Goal: Find specific fact: Find specific fact

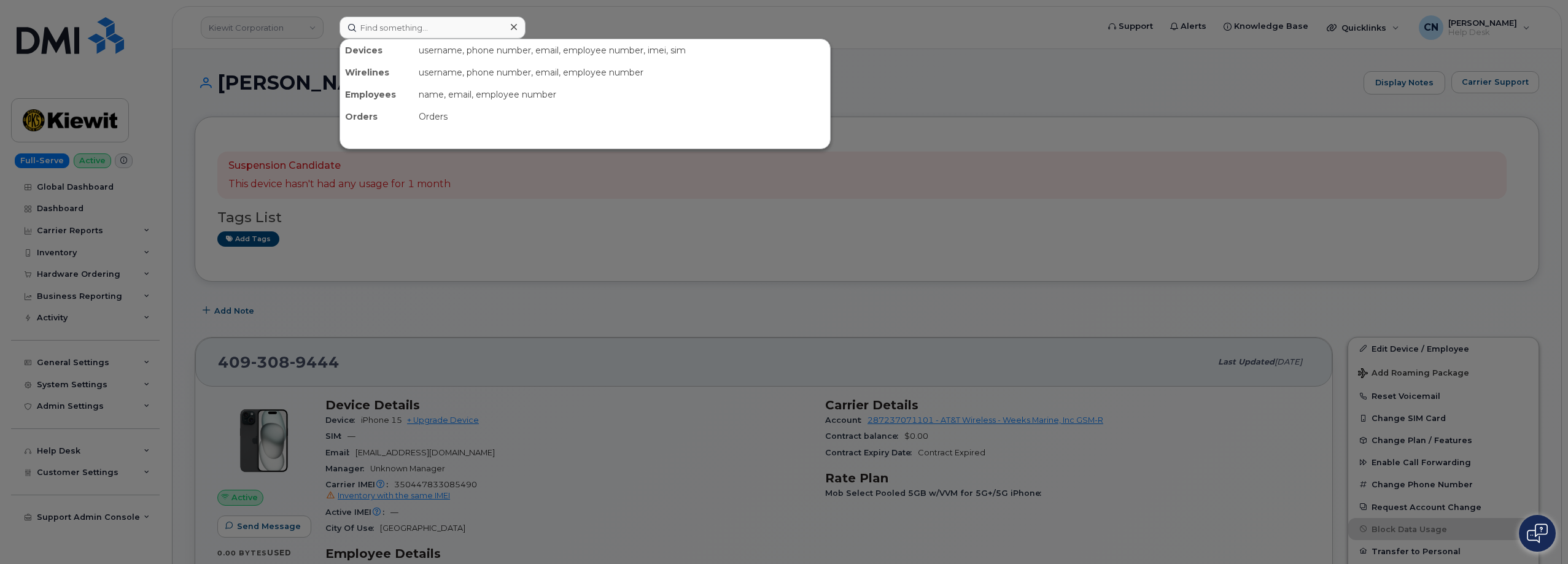
click at [363, 22] on input at bounding box center [433, 27] width 186 height 22
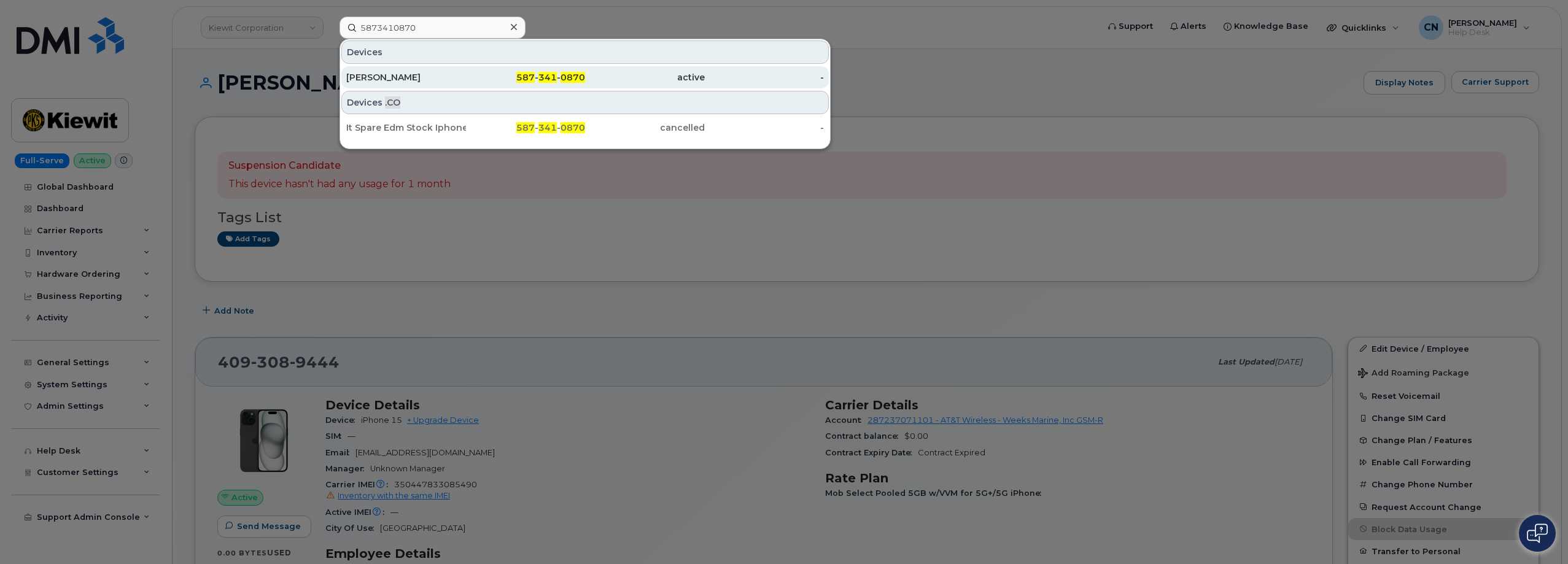
type input "5873410870"
click at [377, 76] on div "[PERSON_NAME]" at bounding box center [406, 77] width 120 height 12
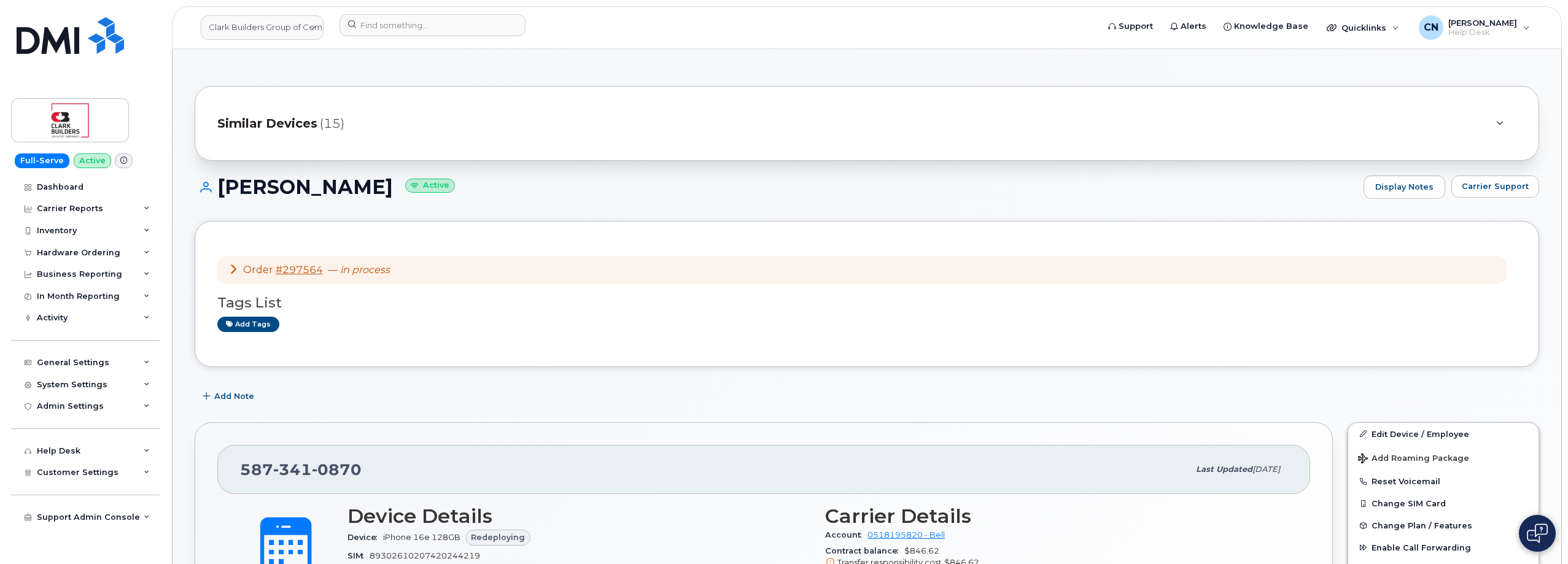
drag, startPoint x: 223, startPoint y: 188, endPoint x: 388, endPoint y: 191, distance: 165.0
click at [388, 191] on h1 "[PERSON_NAME] Active" at bounding box center [776, 187] width 1163 height 21
copy h1 "[PERSON_NAME]"
click at [353, 29] on input at bounding box center [433, 25] width 186 height 22
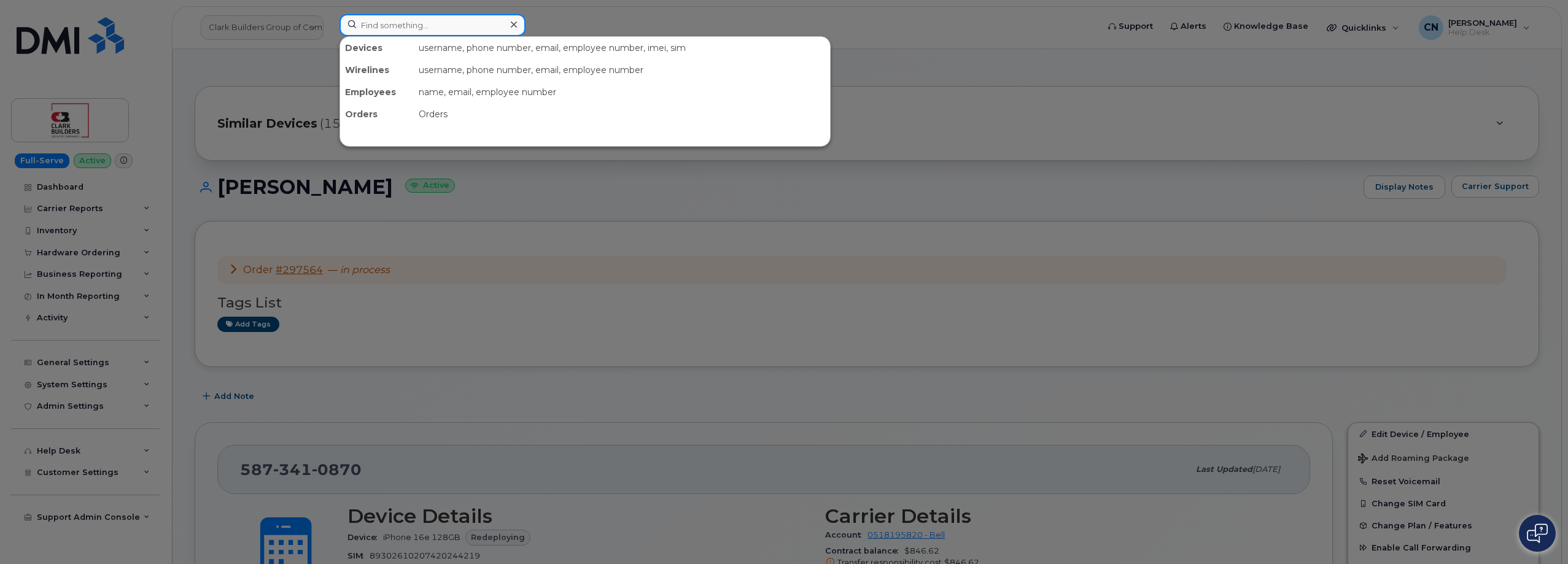
paste input "7802984993"
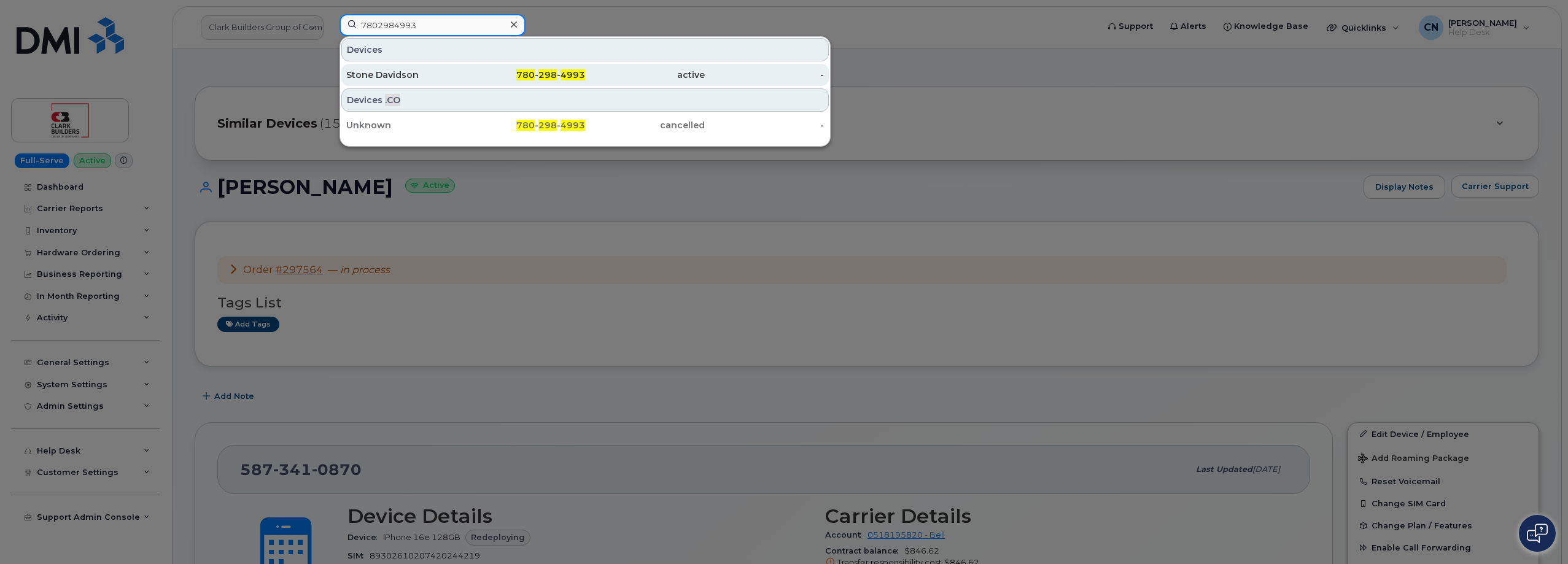
type input "7802984993"
click at [381, 75] on div "Stone Davidson" at bounding box center [406, 74] width 120 height 12
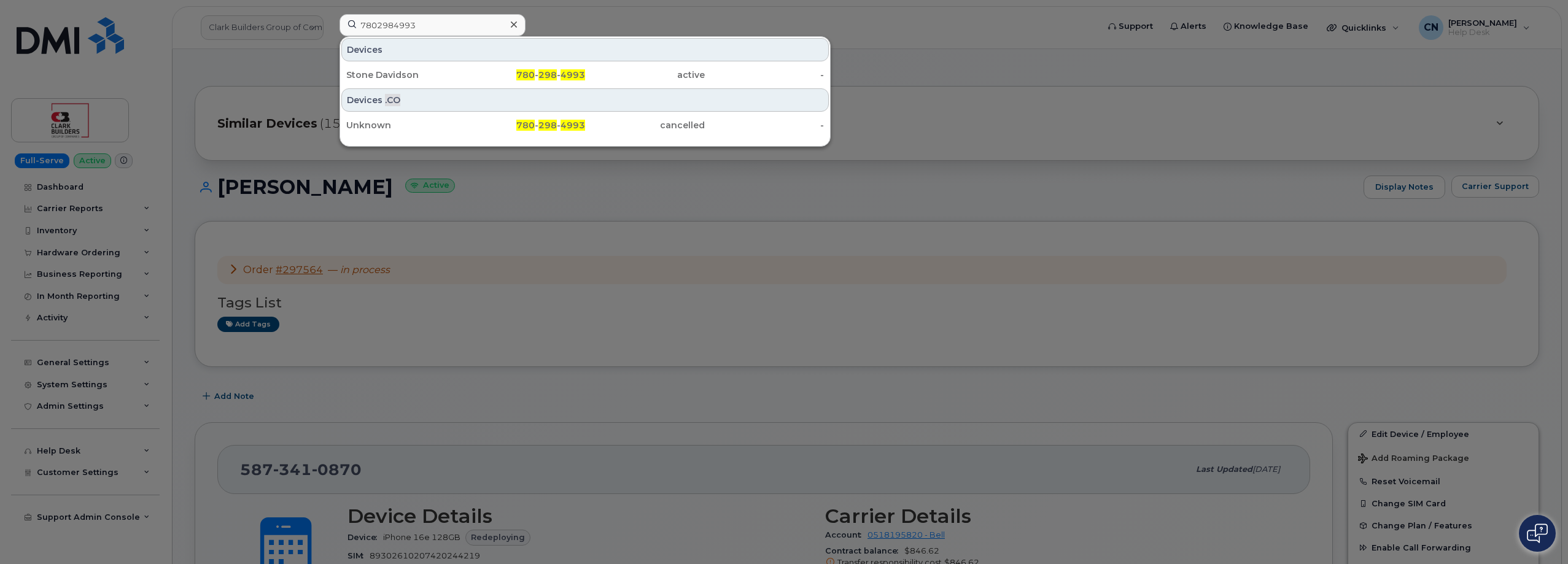
click at [1014, 204] on div at bounding box center [784, 282] width 1568 height 564
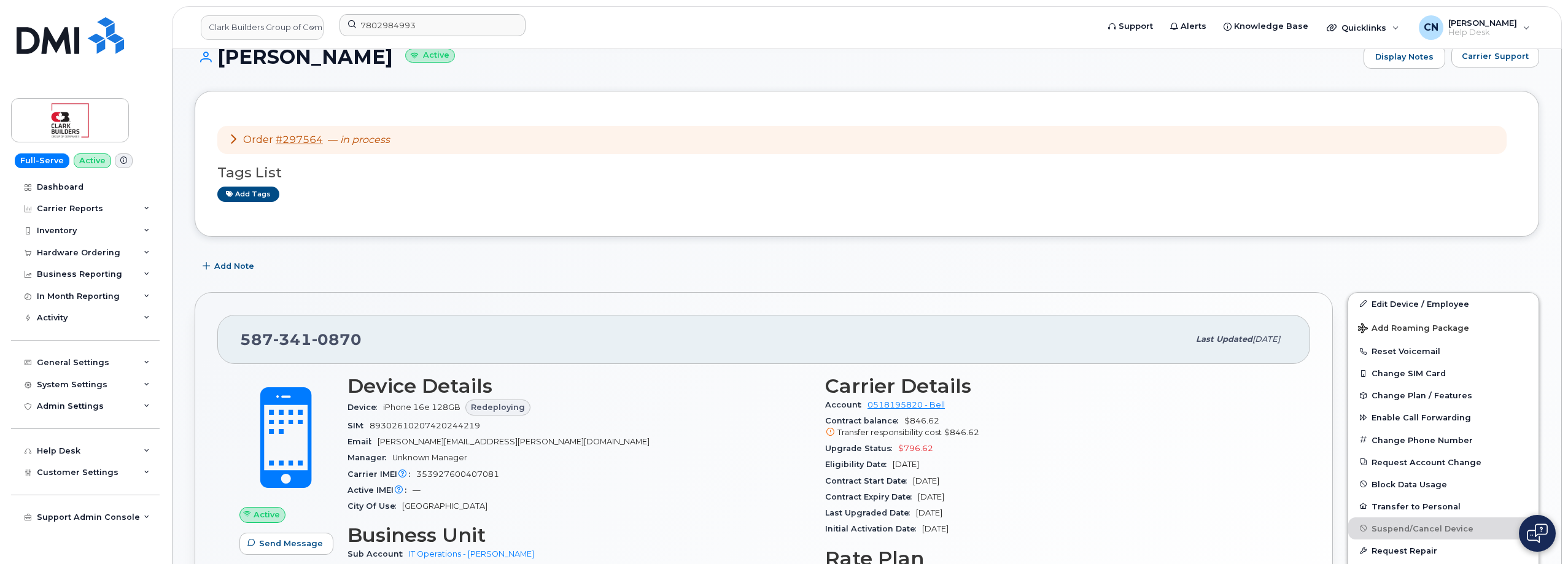
scroll to position [246, 0]
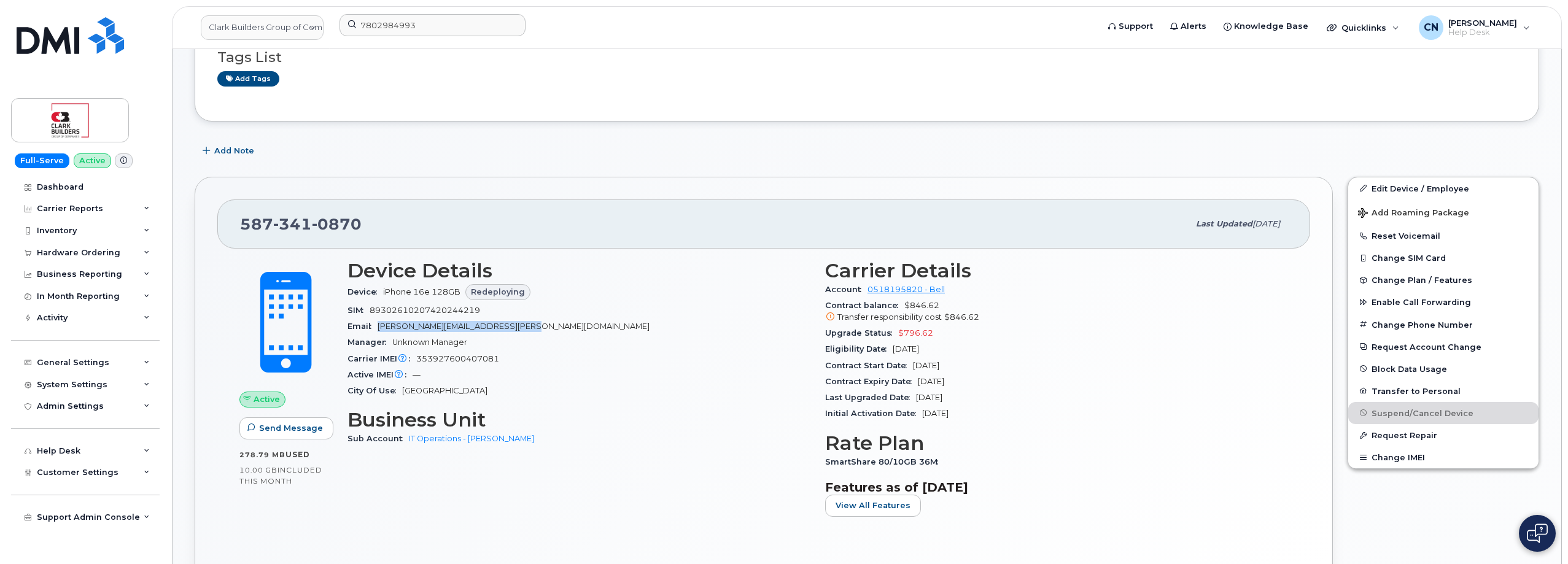
drag, startPoint x: 522, startPoint y: 326, endPoint x: 375, endPoint y: 326, distance: 147.0
click at [375, 326] on div "Email [PERSON_NAME][EMAIL_ADDRESS][PERSON_NAME][DOMAIN_NAME]" at bounding box center [579, 326] width 462 height 16
copy span "[PERSON_NAME][EMAIL_ADDRESS][PERSON_NAME][DOMAIN_NAME]"
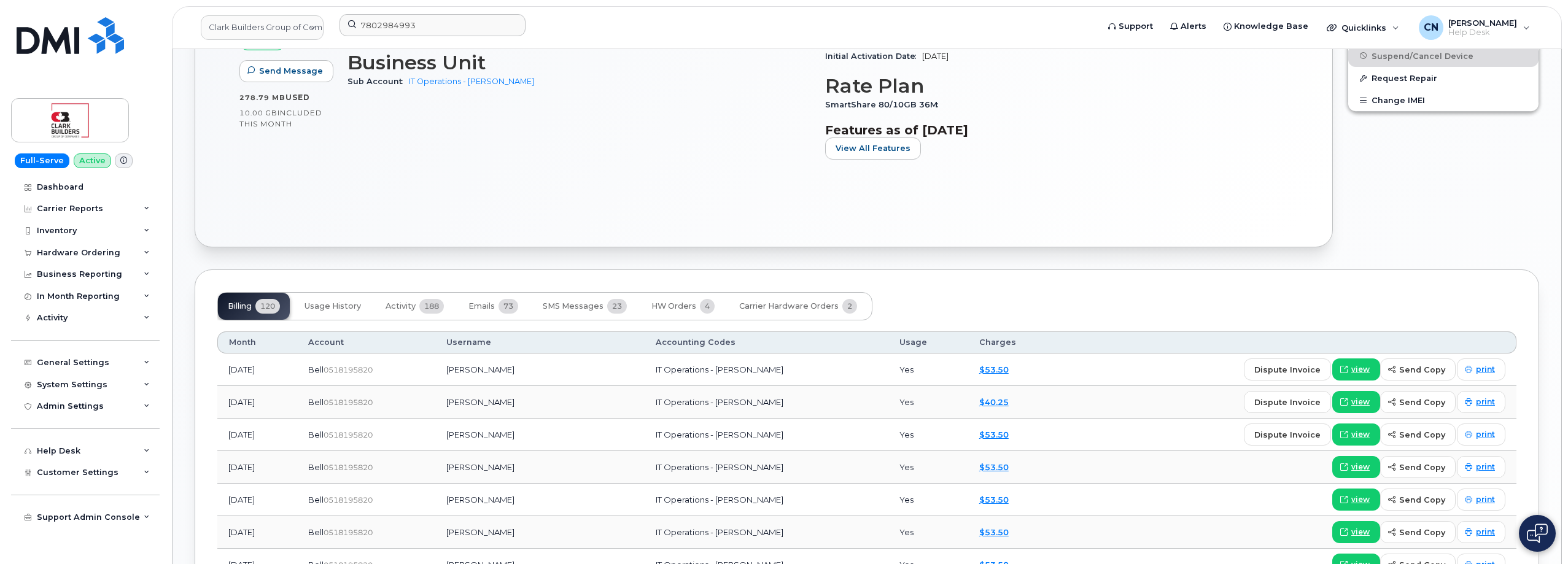
scroll to position [368, 0]
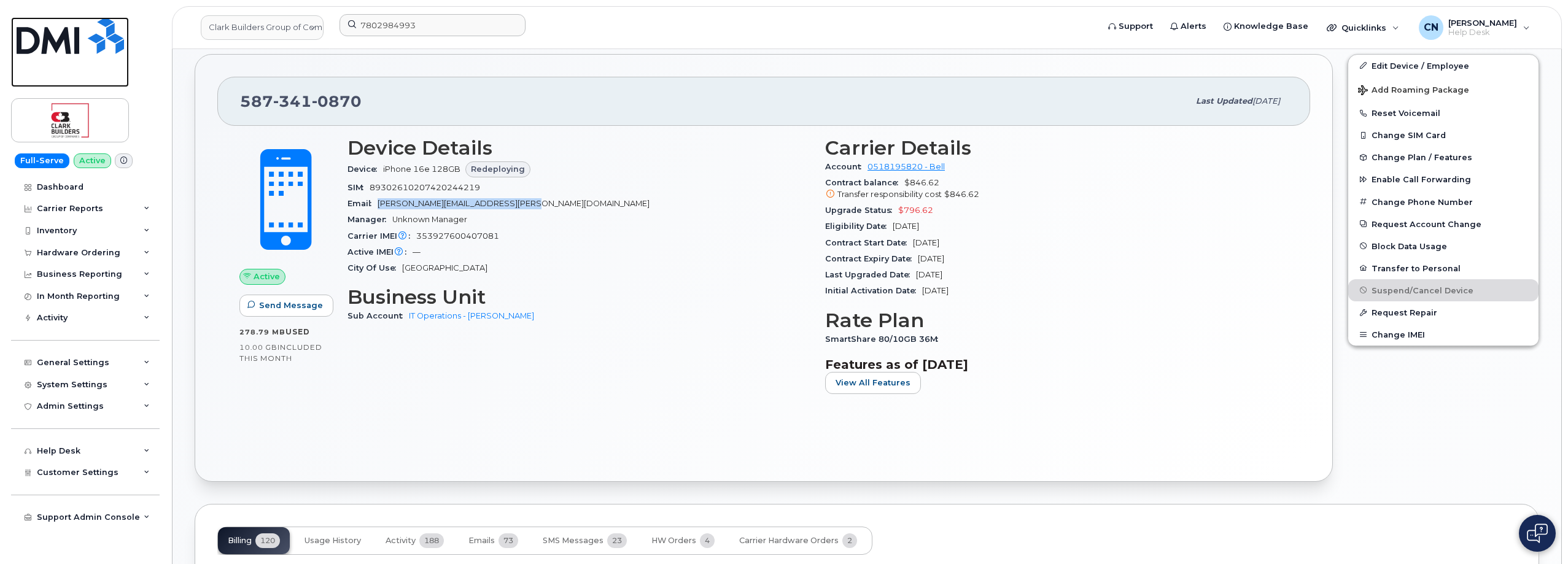
drag, startPoint x: 86, startPoint y: 79, endPoint x: 126, endPoint y: 116, distance: 54.5
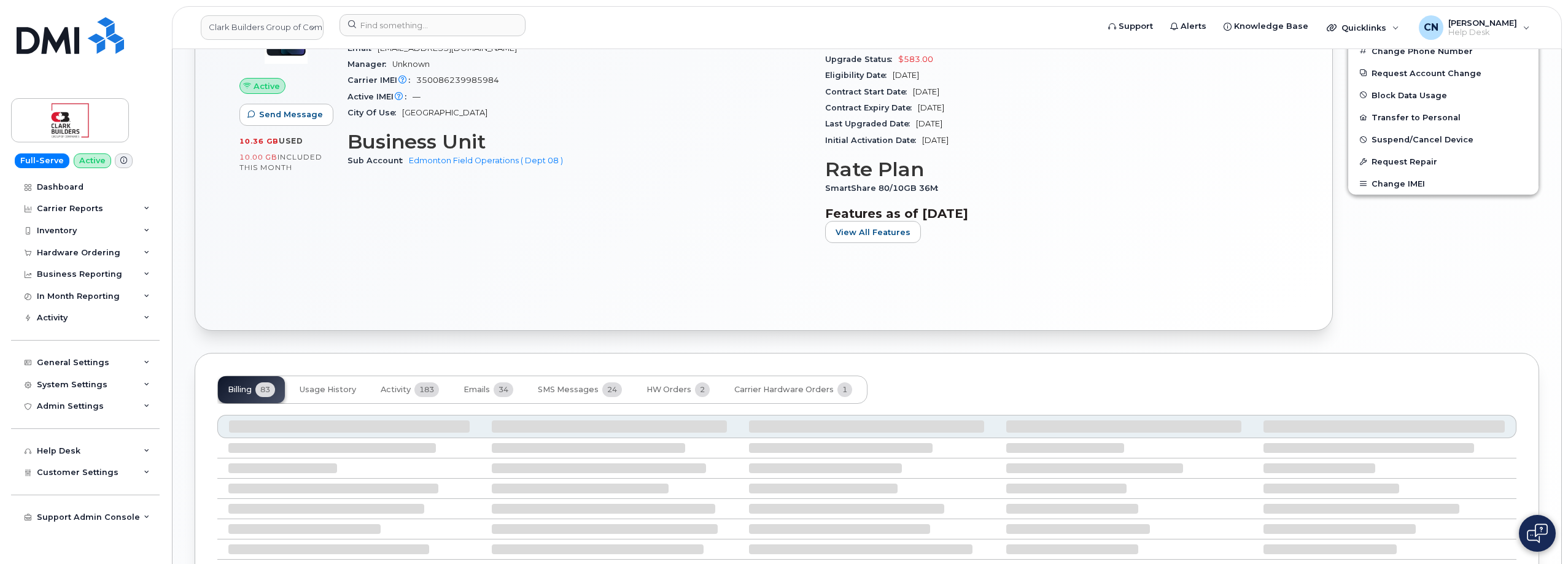
scroll to position [603, 0]
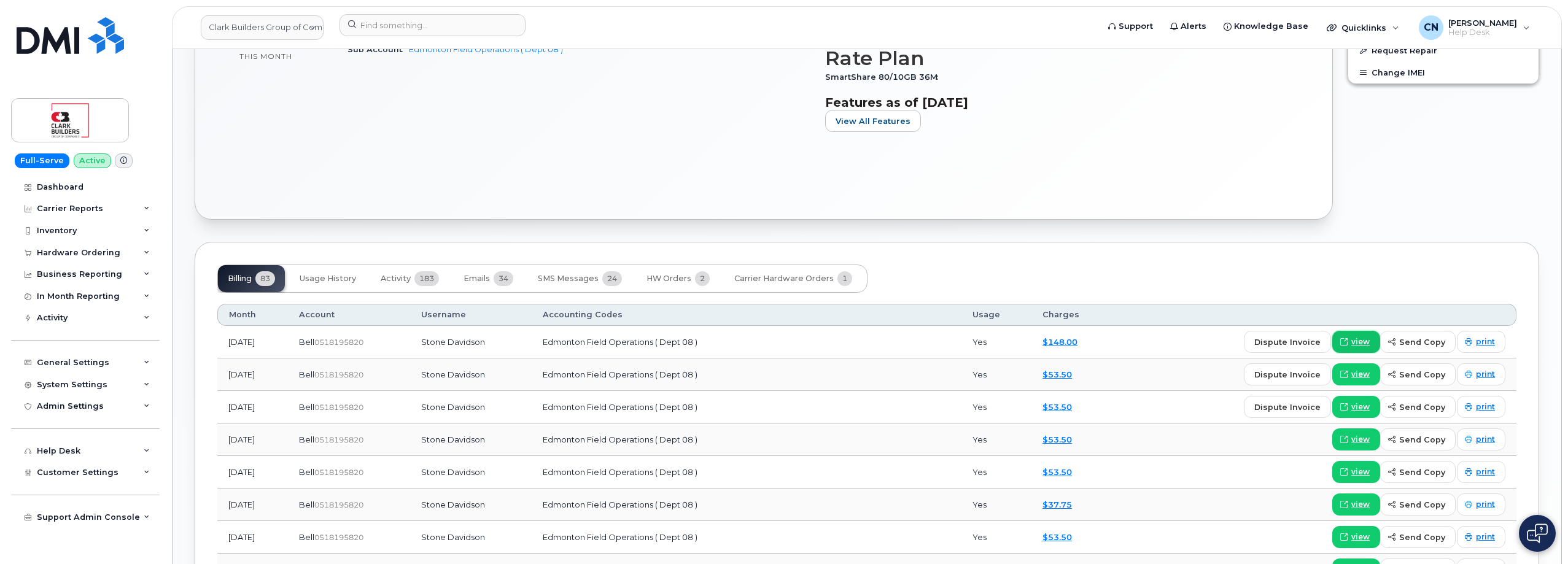
click at [1362, 337] on span "view" at bounding box center [1360, 341] width 19 height 11
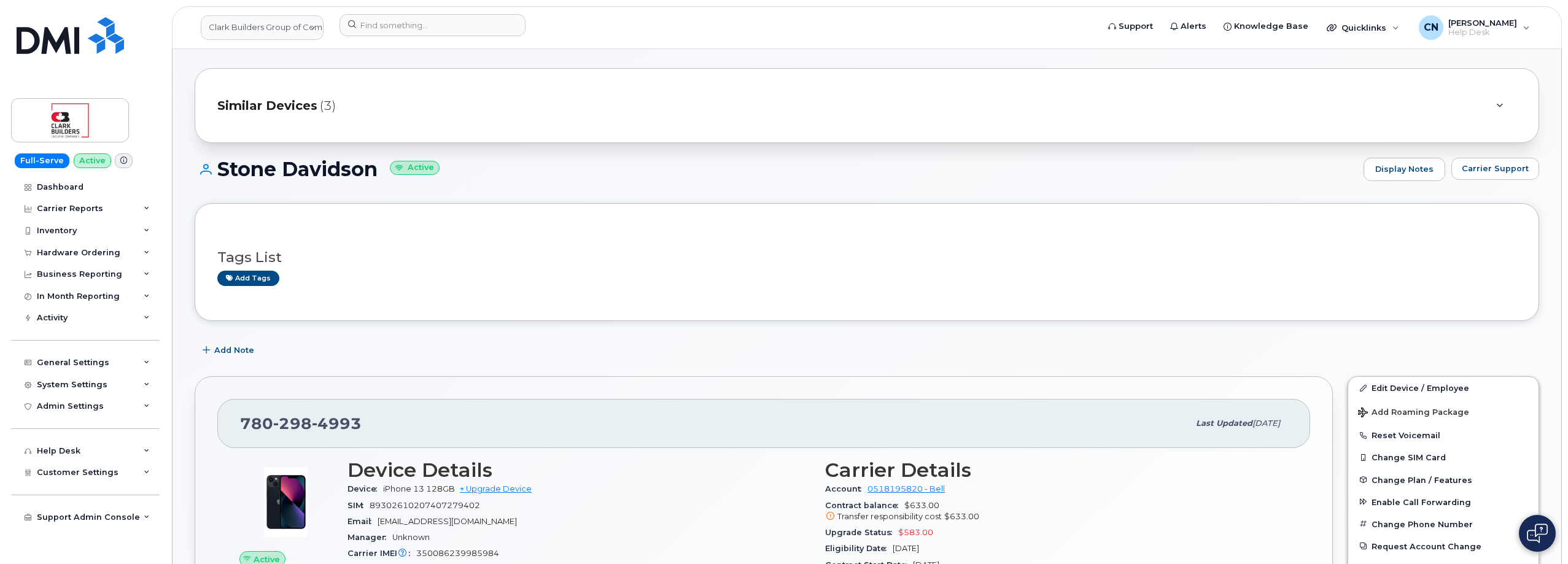
scroll to position [0, 0]
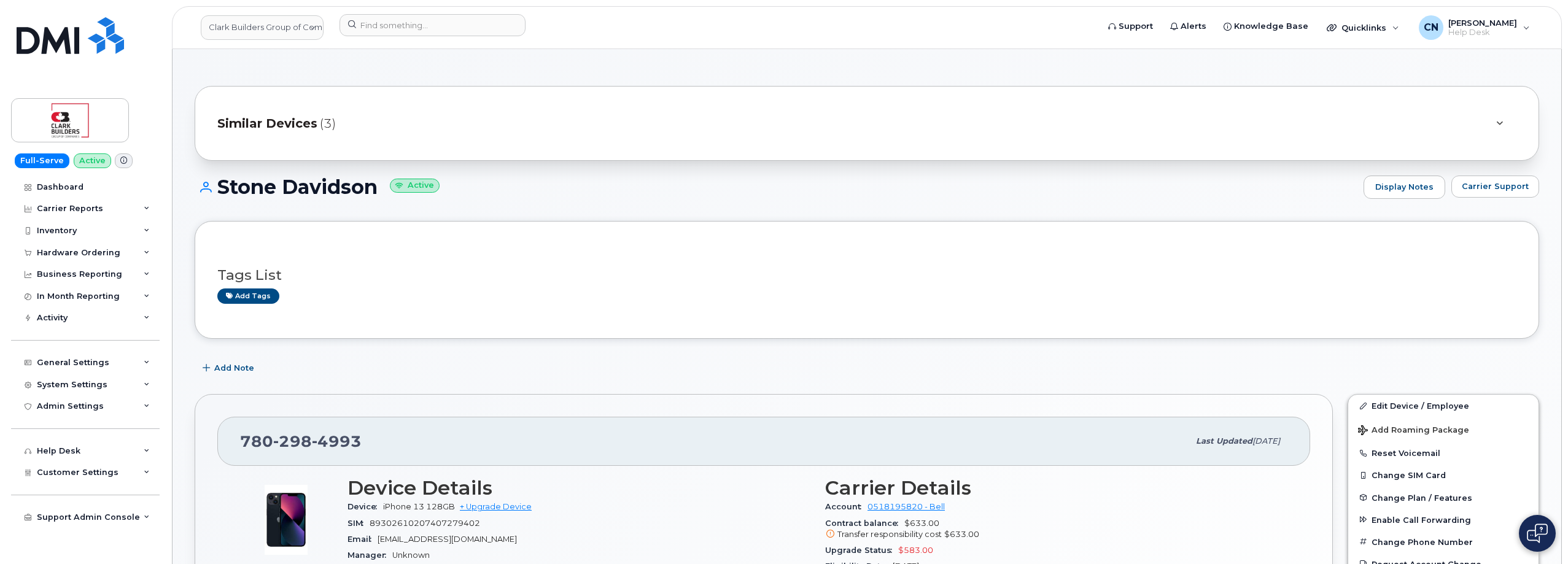
click at [1502, 179] on button "Carrier Support" at bounding box center [1494, 186] width 88 height 22
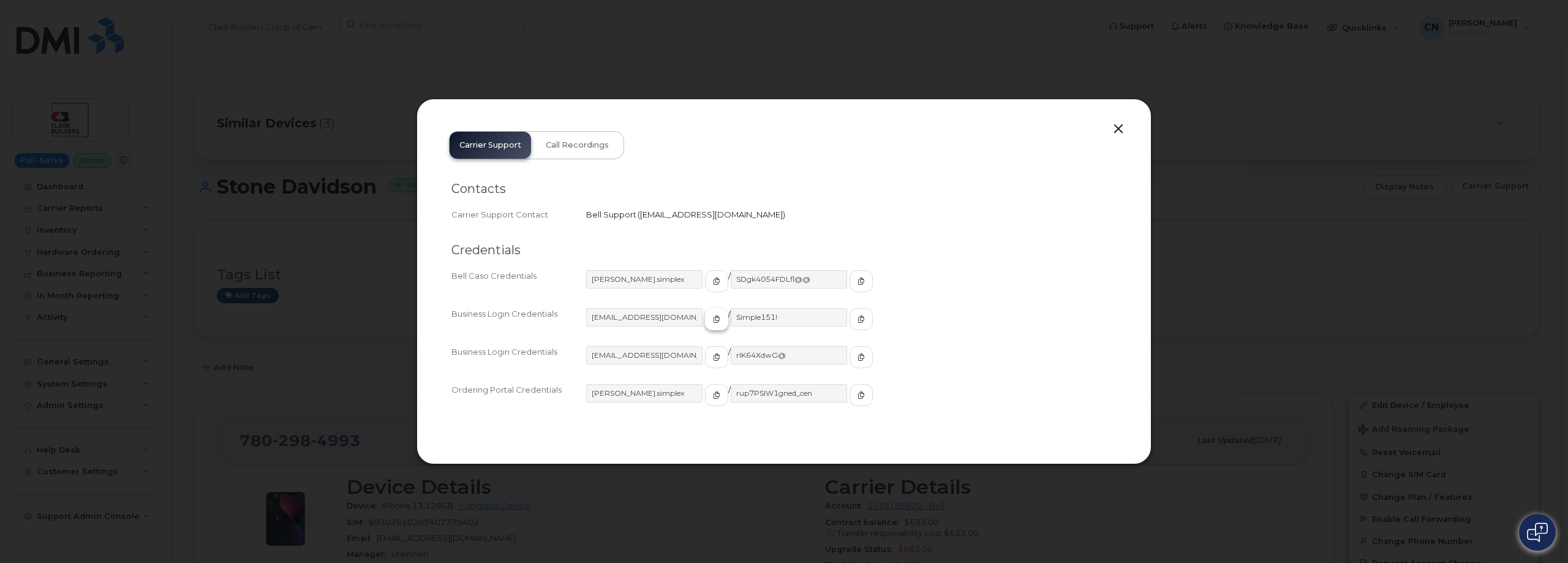
click at [705, 309] on button "button" at bounding box center [716, 319] width 23 height 22
click at [711, 319] on span "button" at bounding box center [716, 319] width 11 height 11
click at [857, 319] on icon "button" at bounding box center [861, 319] width 7 height 7
click at [1120, 127] on button "button" at bounding box center [1119, 129] width 19 height 17
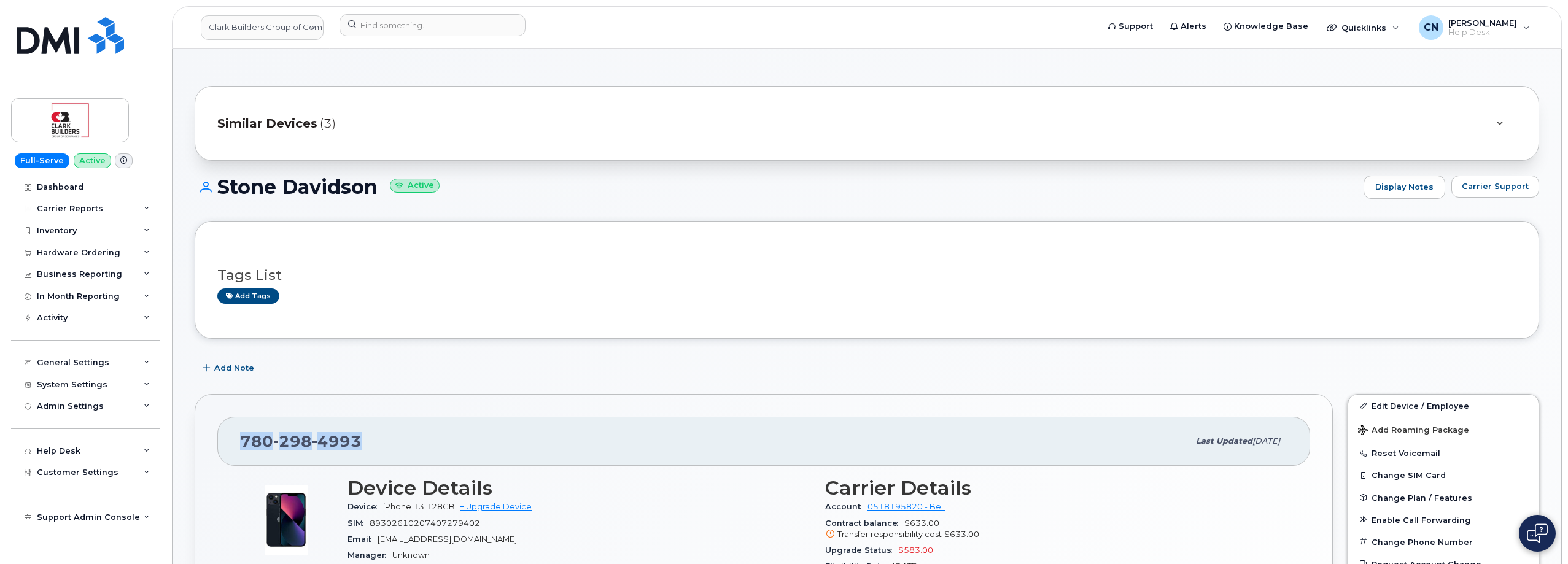
drag, startPoint x: 365, startPoint y: 439, endPoint x: 231, endPoint y: 334, distance: 170.2
click at [234, 441] on div "780 298 4993 Last updated Aug 06, 2025" at bounding box center [763, 441] width 1093 height 49
copy span "780 298 4993"
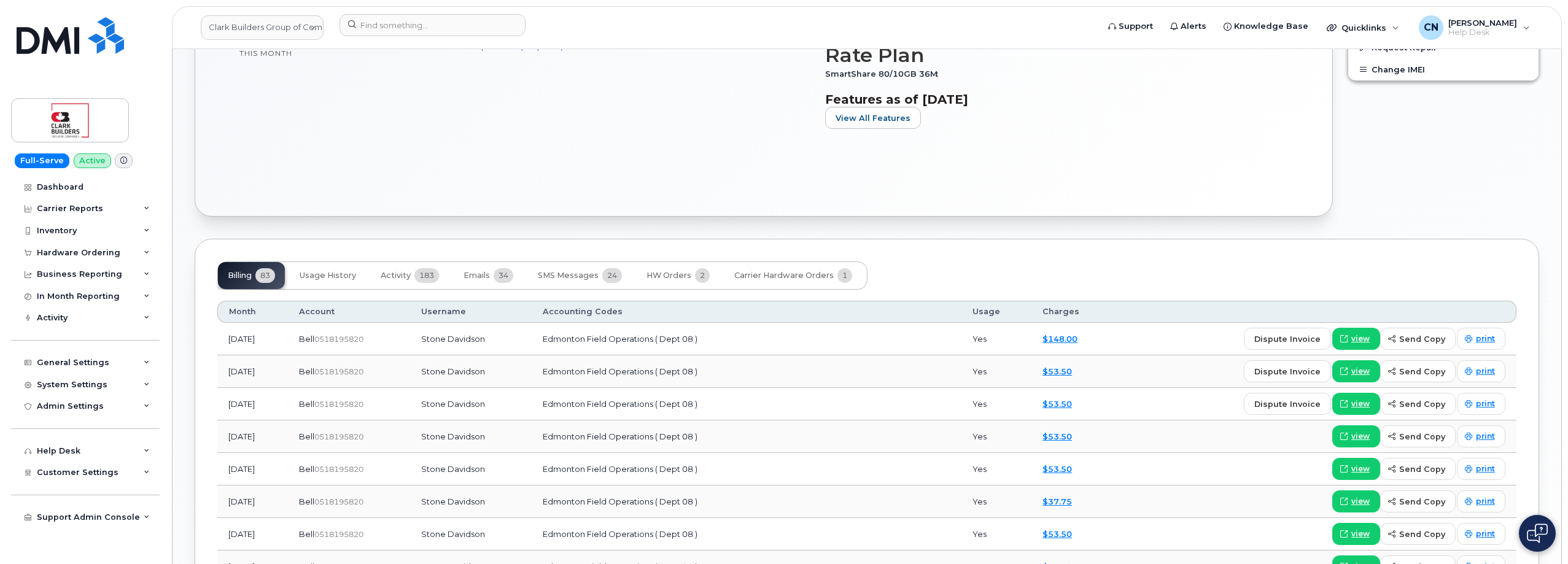
scroll to position [675, 0]
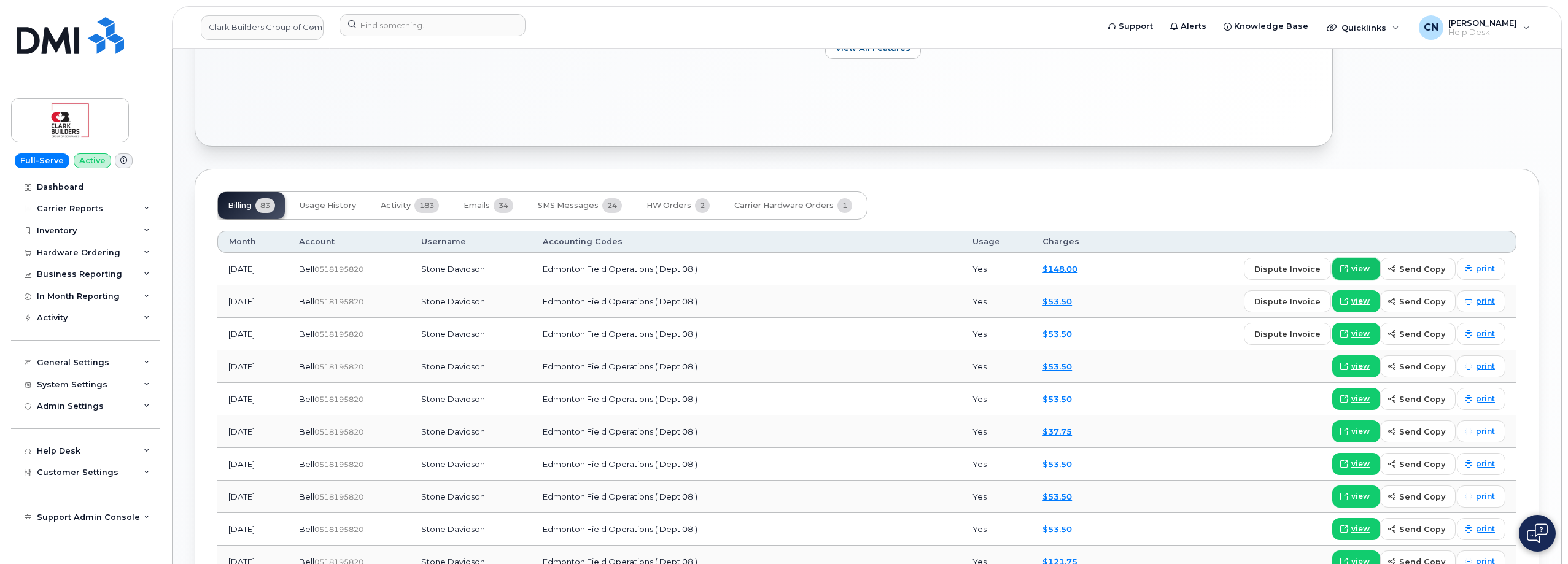
click at [1370, 267] on span "view" at bounding box center [1360, 268] width 19 height 11
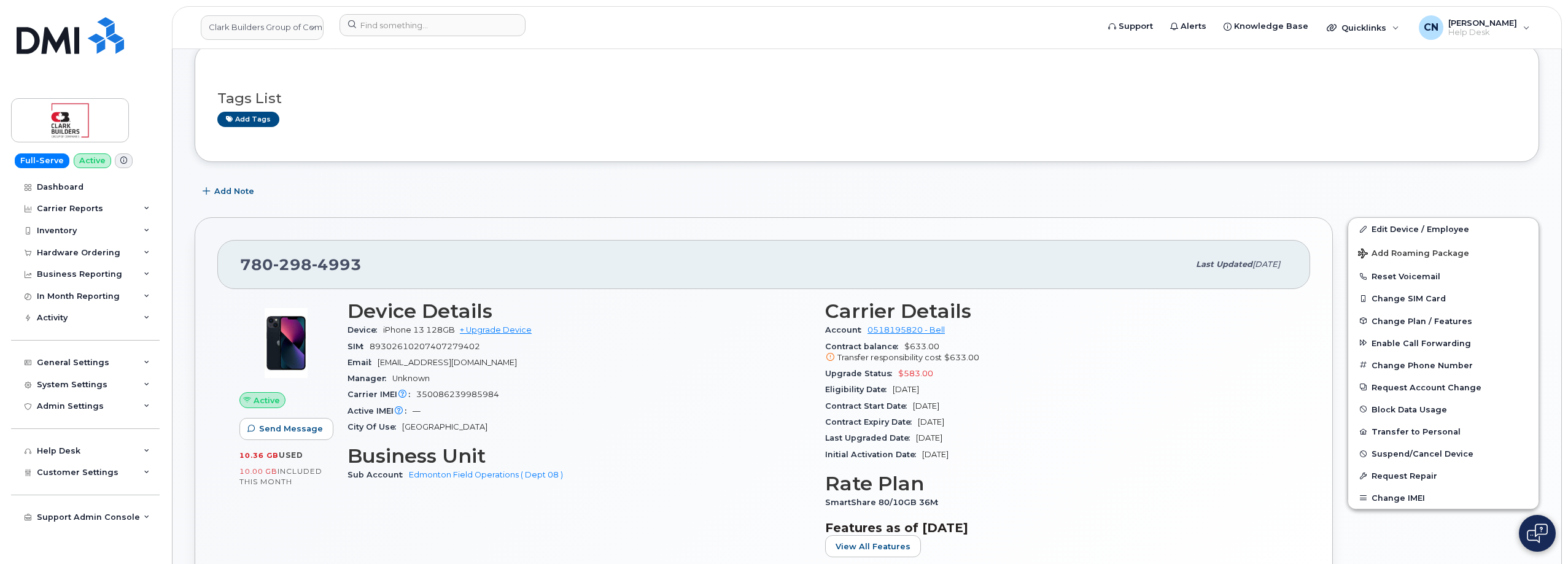
scroll to position [246, 0]
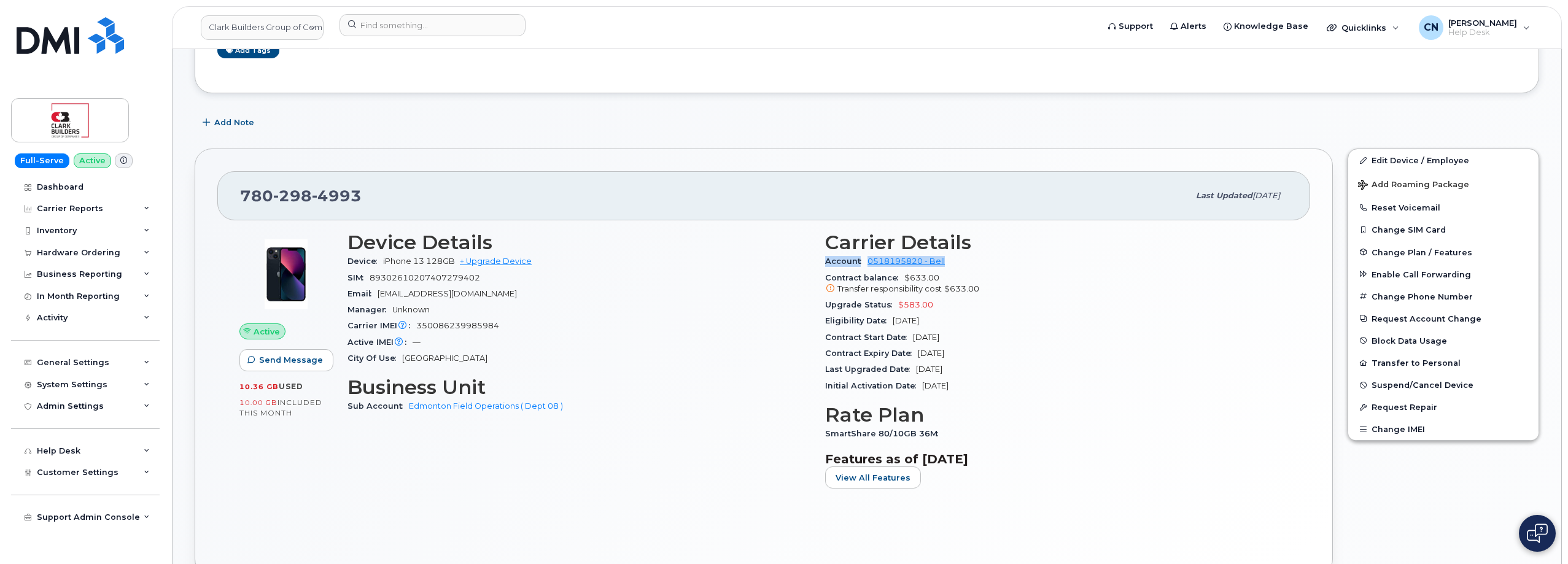
drag, startPoint x: 953, startPoint y: 261, endPoint x: 496, endPoint y: 80, distance: 491.5
click at [821, 260] on div "Carrier Details Account 0518195820 - Bell Contract balance $633.00 Transfer res…" at bounding box center [1056, 365] width 477 height 282
copy div "Account 0518195820 - Bell"
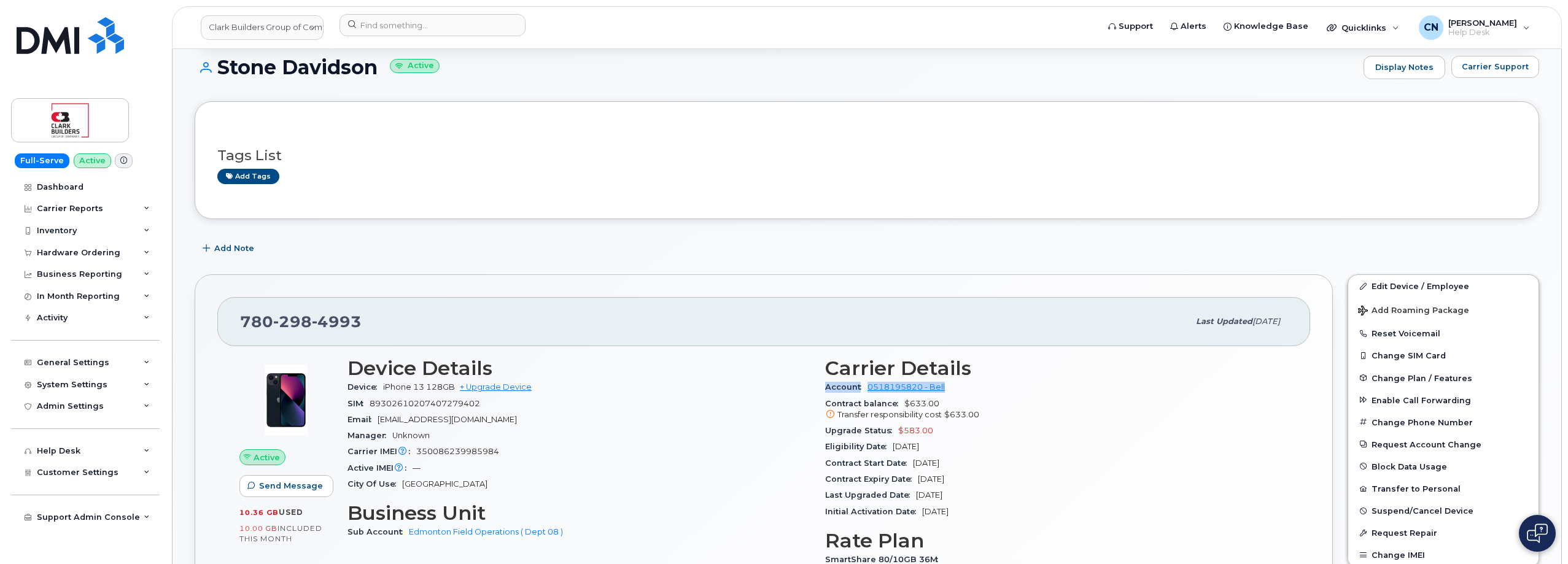
scroll to position [0, 0]
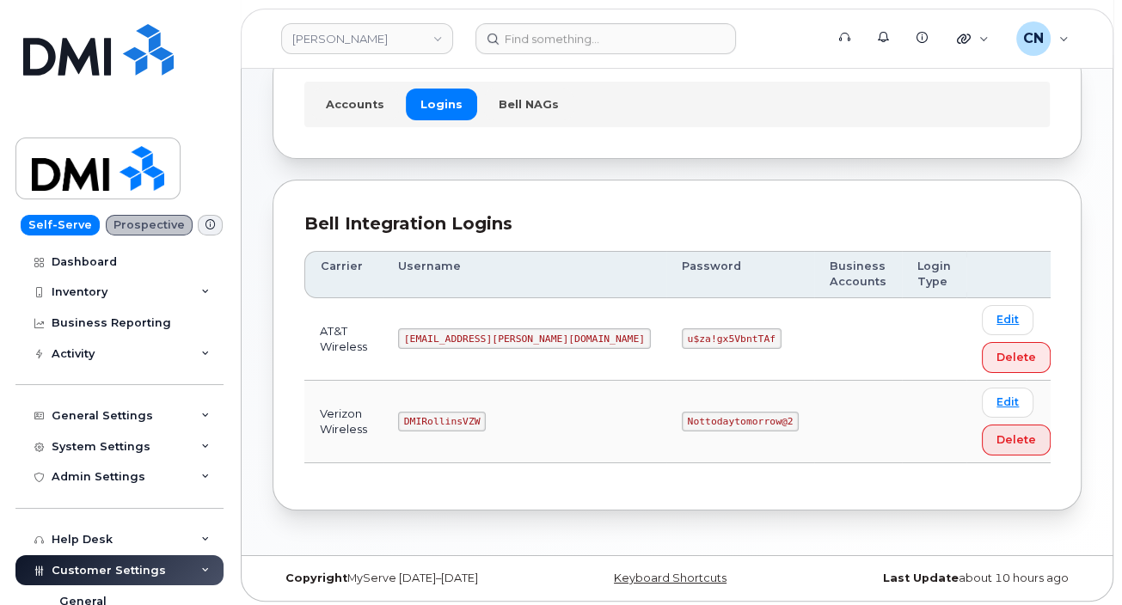
scroll to position [113, 0]
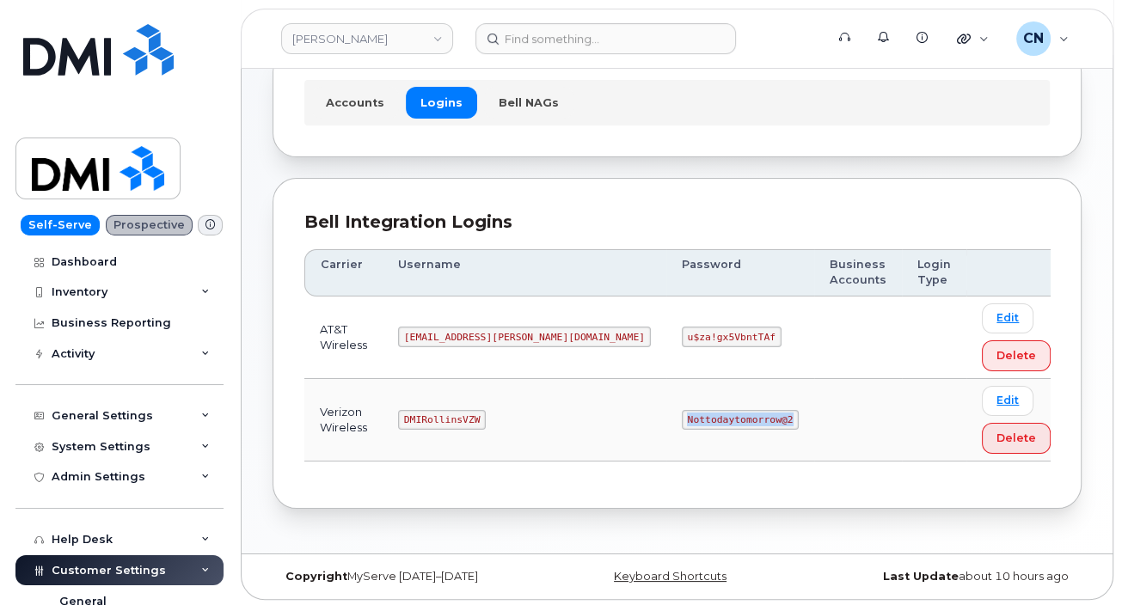
drag, startPoint x: 581, startPoint y: 419, endPoint x: 685, endPoint y: 424, distance: 103.3
click at [685, 424] on code "Nottodaytomorrow@2" at bounding box center [740, 420] width 117 height 21
copy code "Nottodaytomorrow@2"
